Goal: Find specific page/section: Find specific page/section

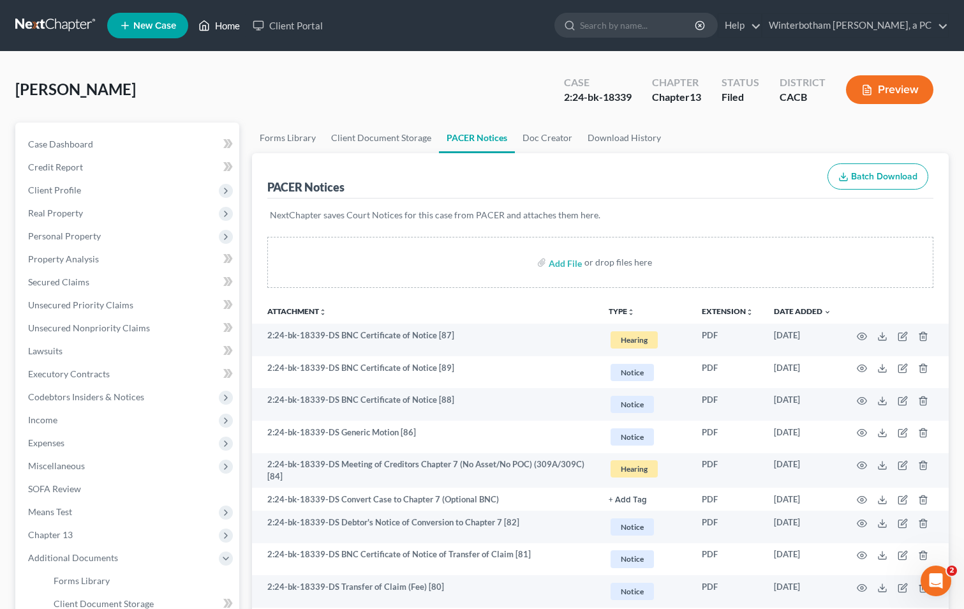
click at [227, 22] on link "Home" at bounding box center [219, 25] width 54 height 23
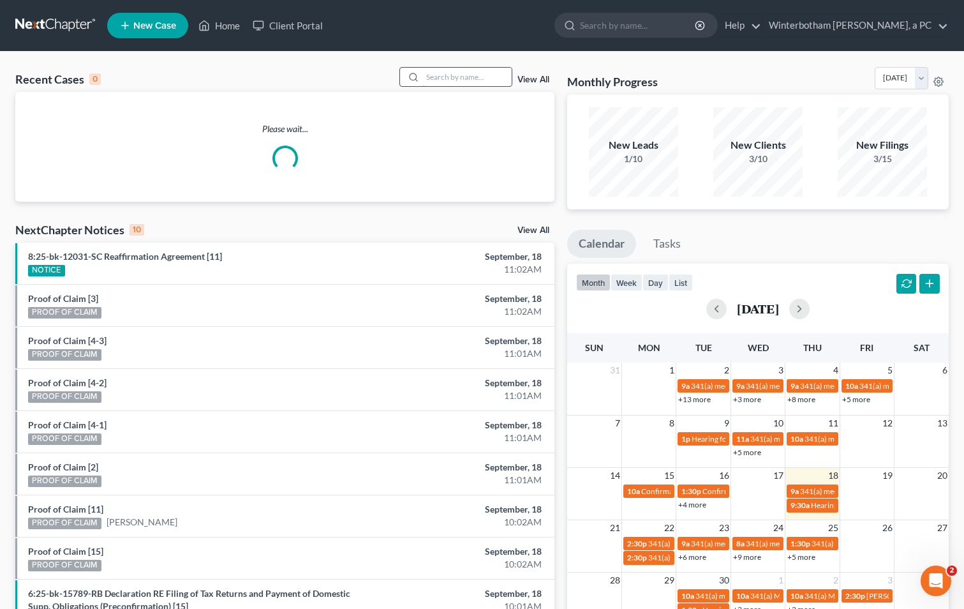
click at [468, 77] on input "search" at bounding box center [467, 77] width 89 height 19
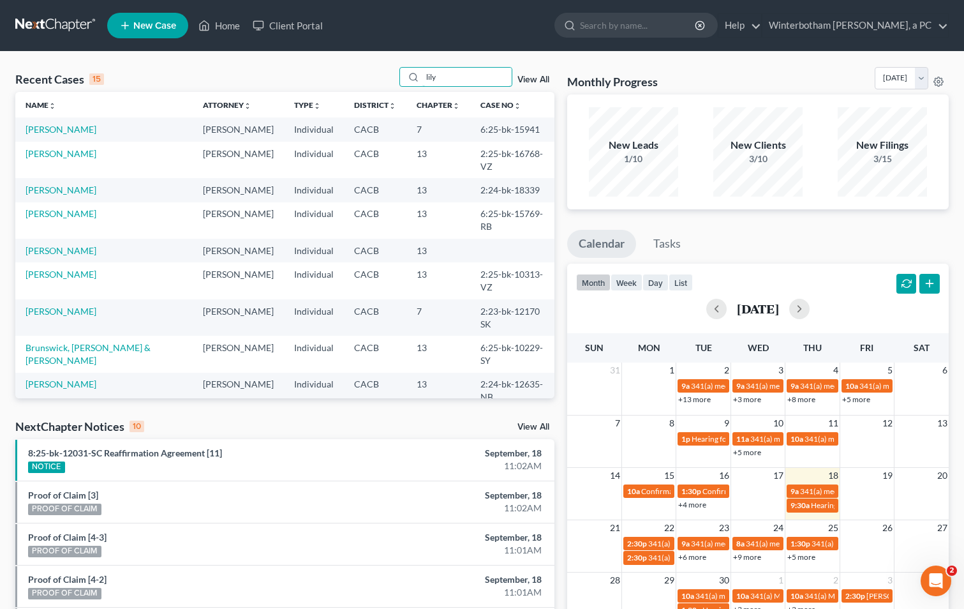
type input "lily"
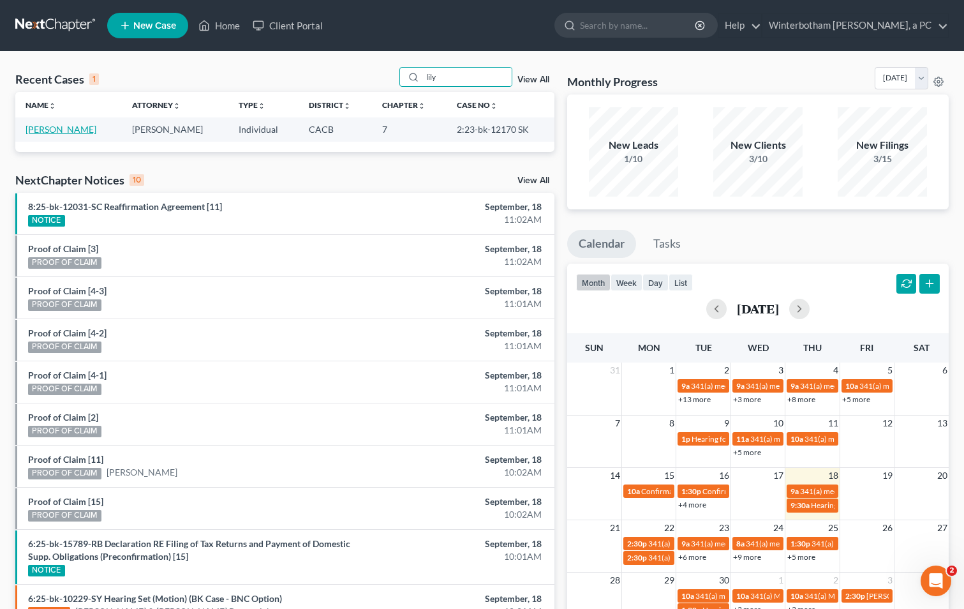
click at [43, 129] on link "[PERSON_NAME]" at bounding box center [61, 129] width 71 height 11
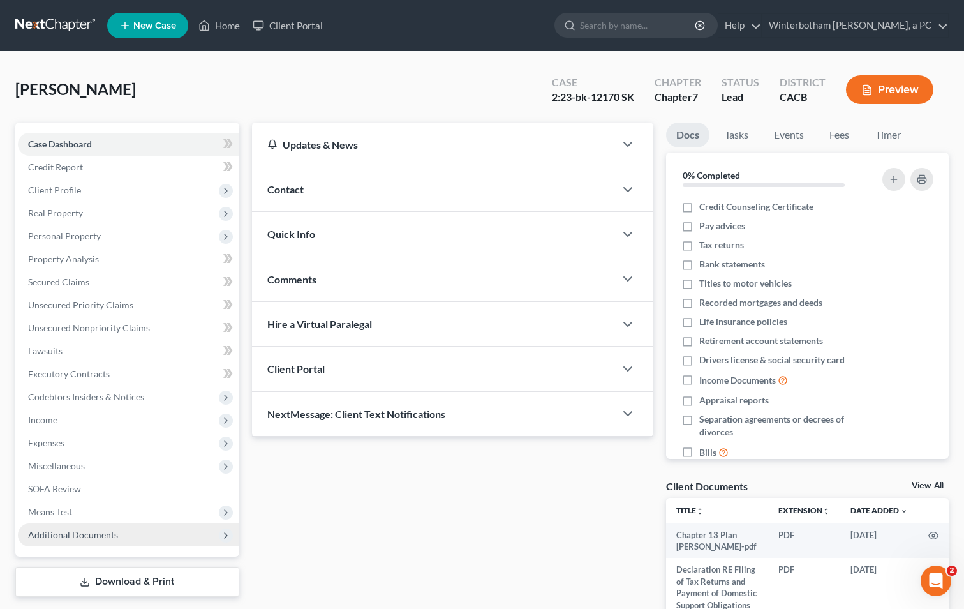
click at [142, 539] on span "Additional Documents" at bounding box center [128, 534] width 221 height 23
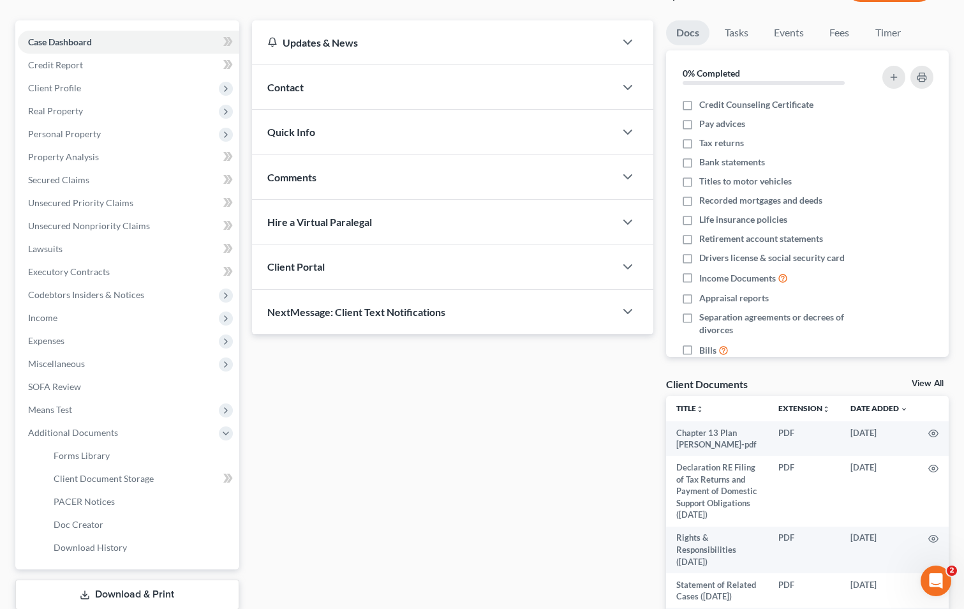
scroll to position [213, 0]
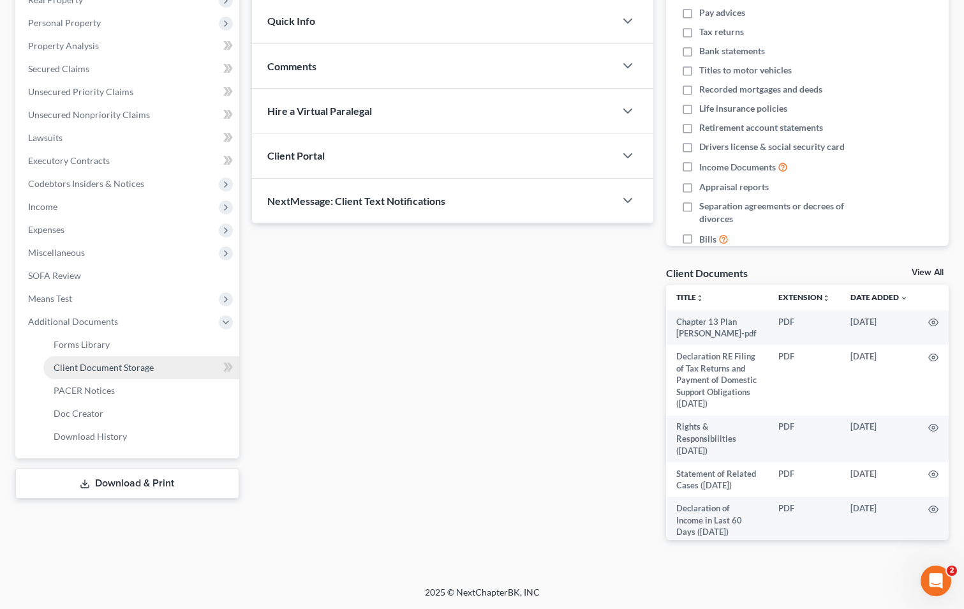
click at [133, 366] on span "Client Document Storage" at bounding box center [104, 367] width 100 height 11
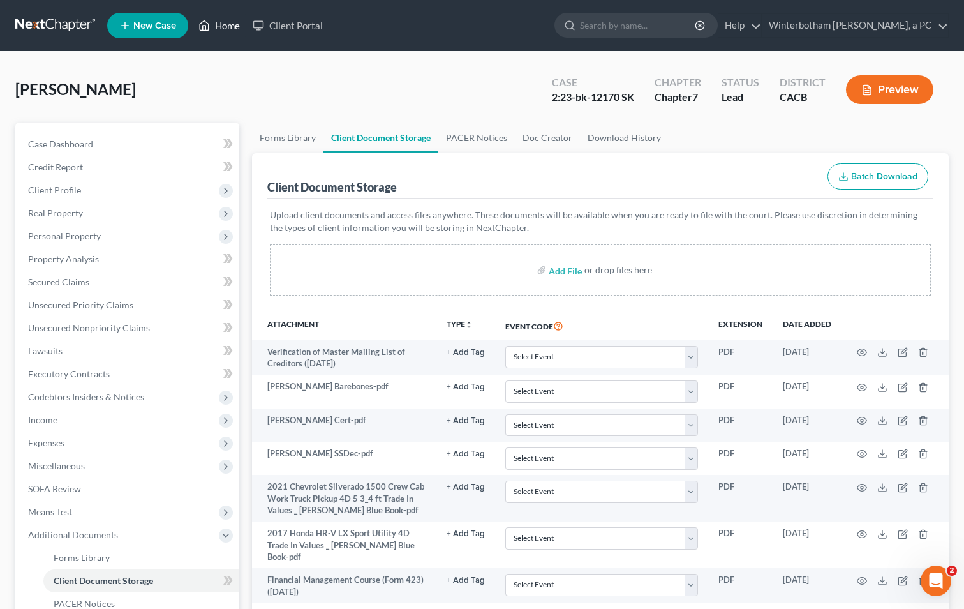
click at [234, 25] on link "Home" at bounding box center [219, 25] width 54 height 23
